Goal: Information Seeking & Learning: Find contact information

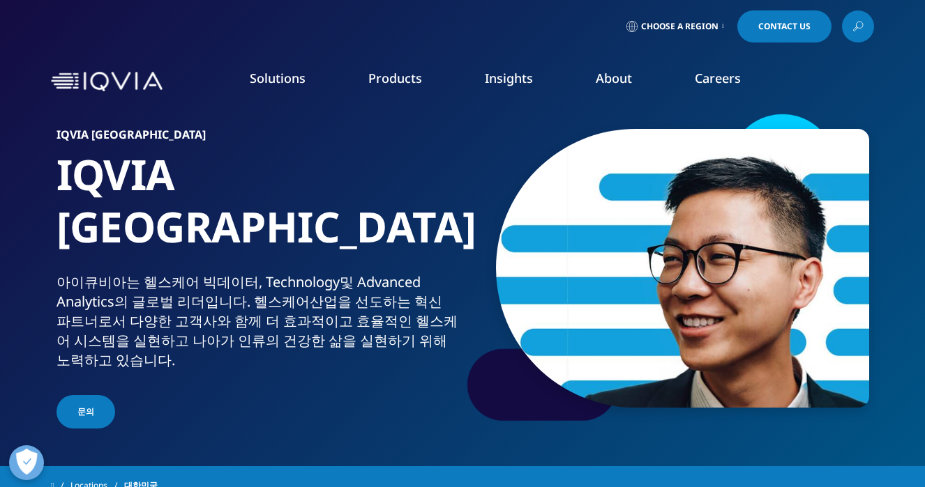
click at [762, 36] on link "Contact Us" at bounding box center [784, 26] width 94 height 32
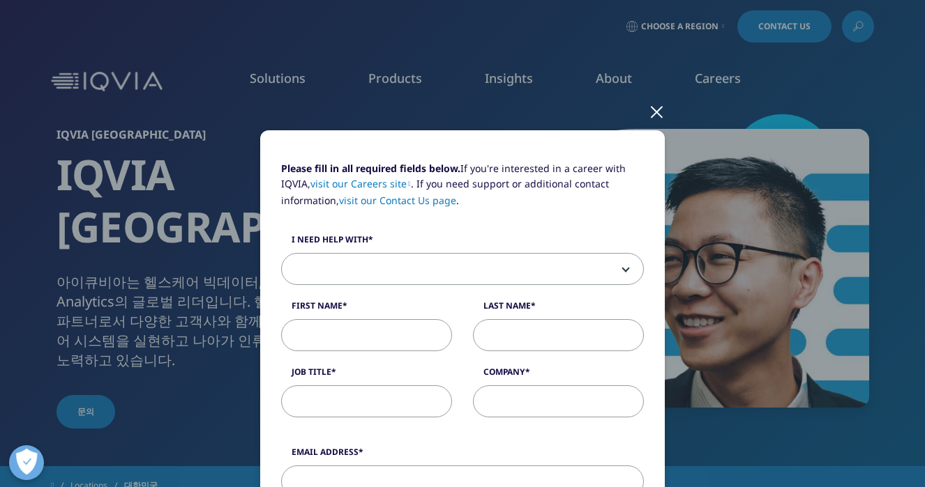
click at [658, 109] on div at bounding box center [657, 111] width 16 height 38
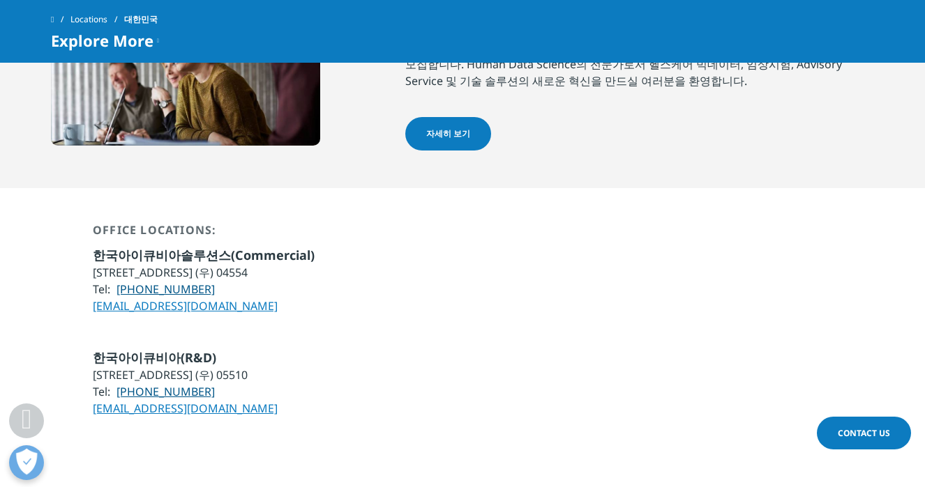
scroll to position [980, 0]
drag, startPoint x: 211, startPoint y: 340, endPoint x: 112, endPoint y: 343, distance: 99.1
click at [112, 383] on li "Tel: [PHONE_NUMBER]" at bounding box center [185, 391] width 185 height 17
click at [278, 400] on li "[EMAIL_ADDRESS][DOMAIN_NAME]" at bounding box center [185, 408] width 185 height 17
drag, startPoint x: 214, startPoint y: 340, endPoint x: 119, endPoint y: 340, distance: 95.5
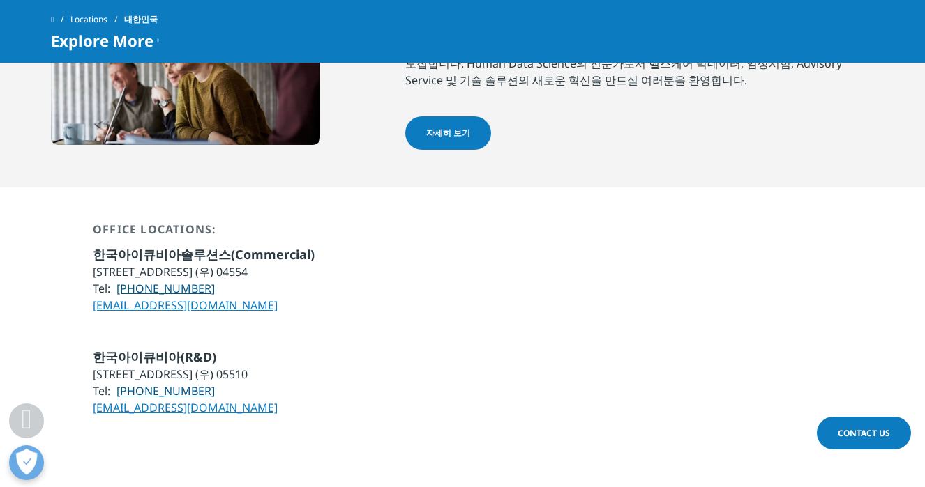
click at [119, 383] on li "Tel: [PHONE_NUMBER]" at bounding box center [185, 391] width 185 height 17
copy link "[PHONE_NUMBER]"
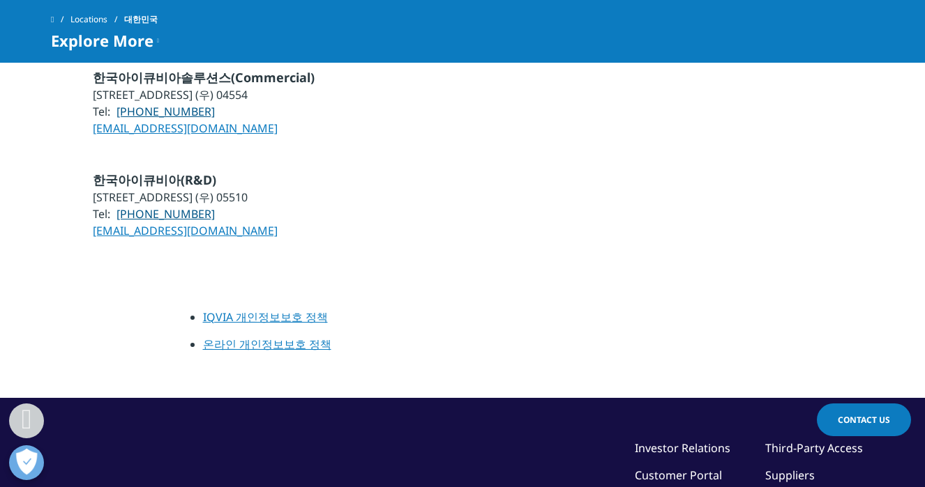
scroll to position [994, 0]
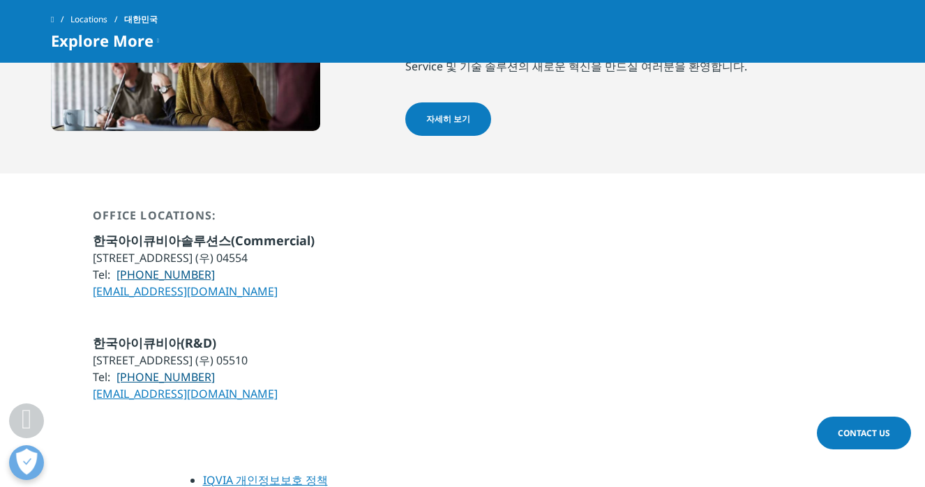
copy link "[PHONE_NUMBER]"
